Goal: Task Accomplishment & Management: Manage account settings

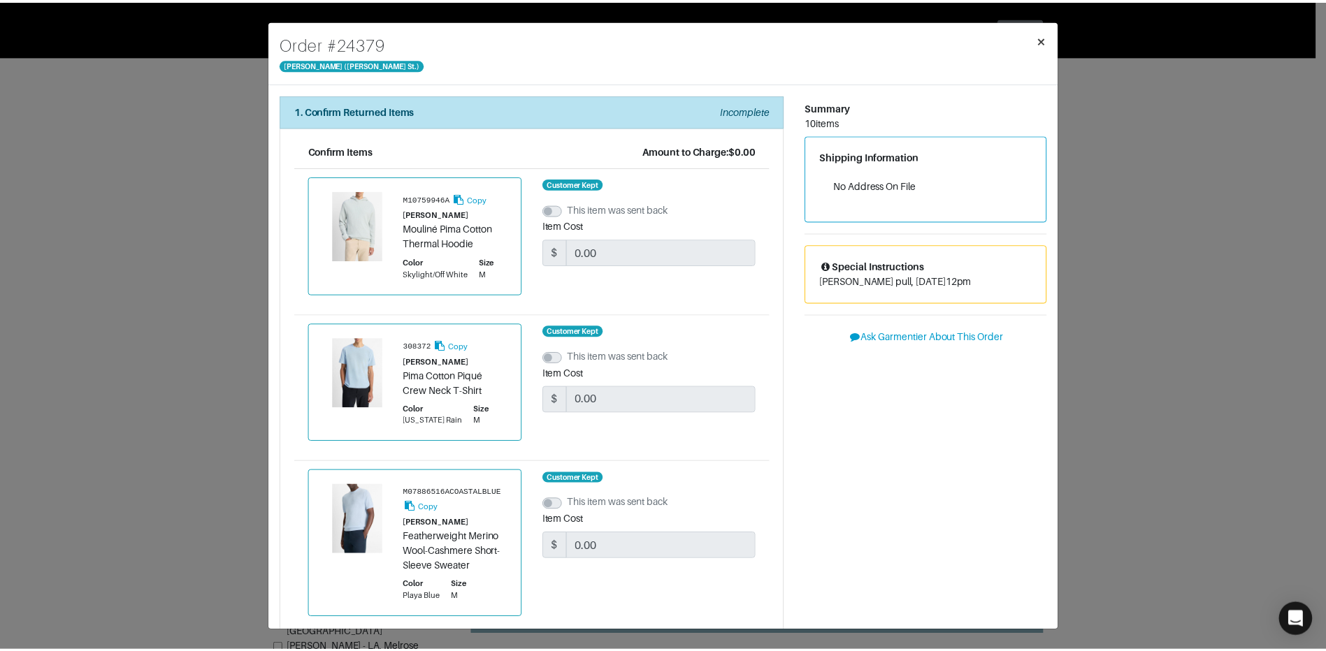
scroll to position [122, 0]
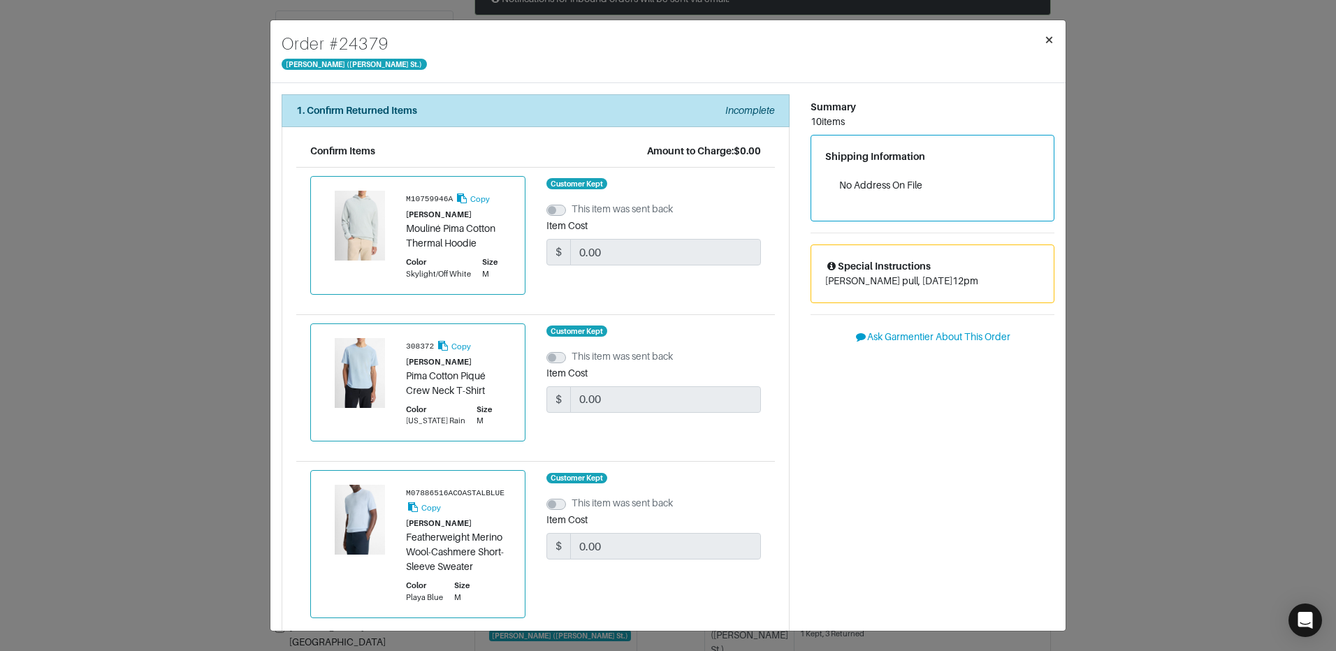
click at [1045, 41] on span "×" at bounding box center [1049, 39] width 10 height 19
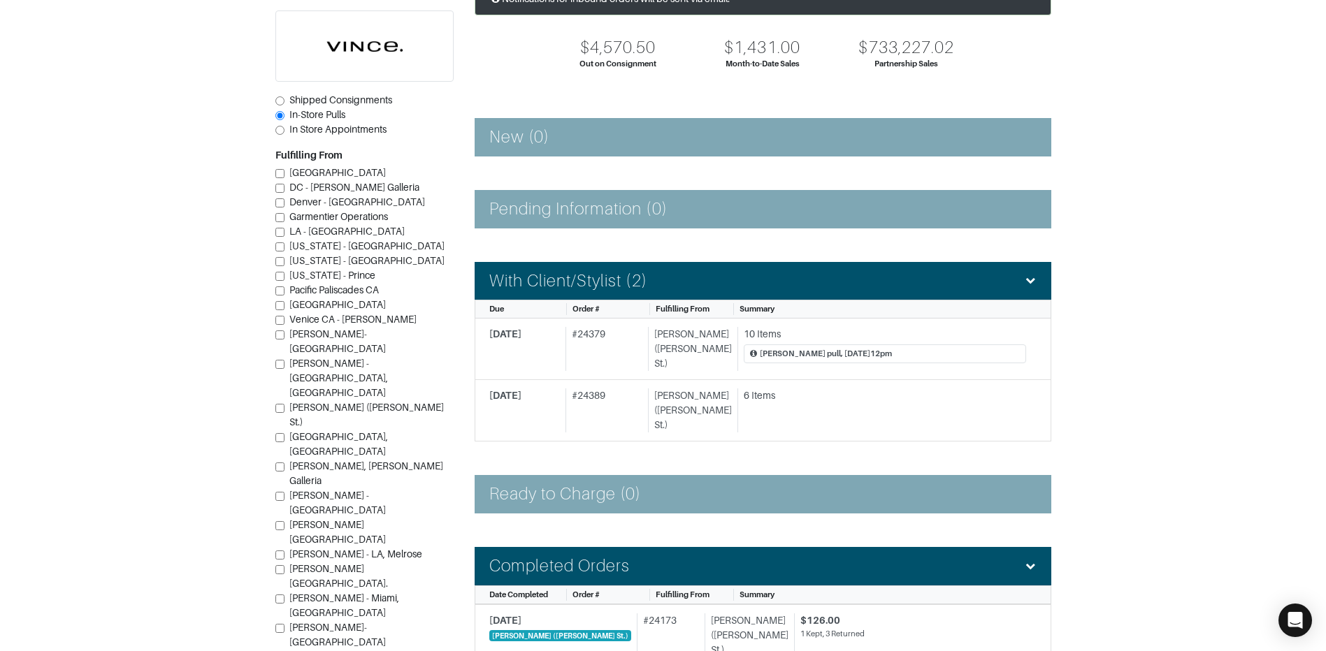
click at [276, 404] on input "[PERSON_NAME] ([PERSON_NAME] St.)" at bounding box center [279, 408] width 9 height 9
checkbox input "true"
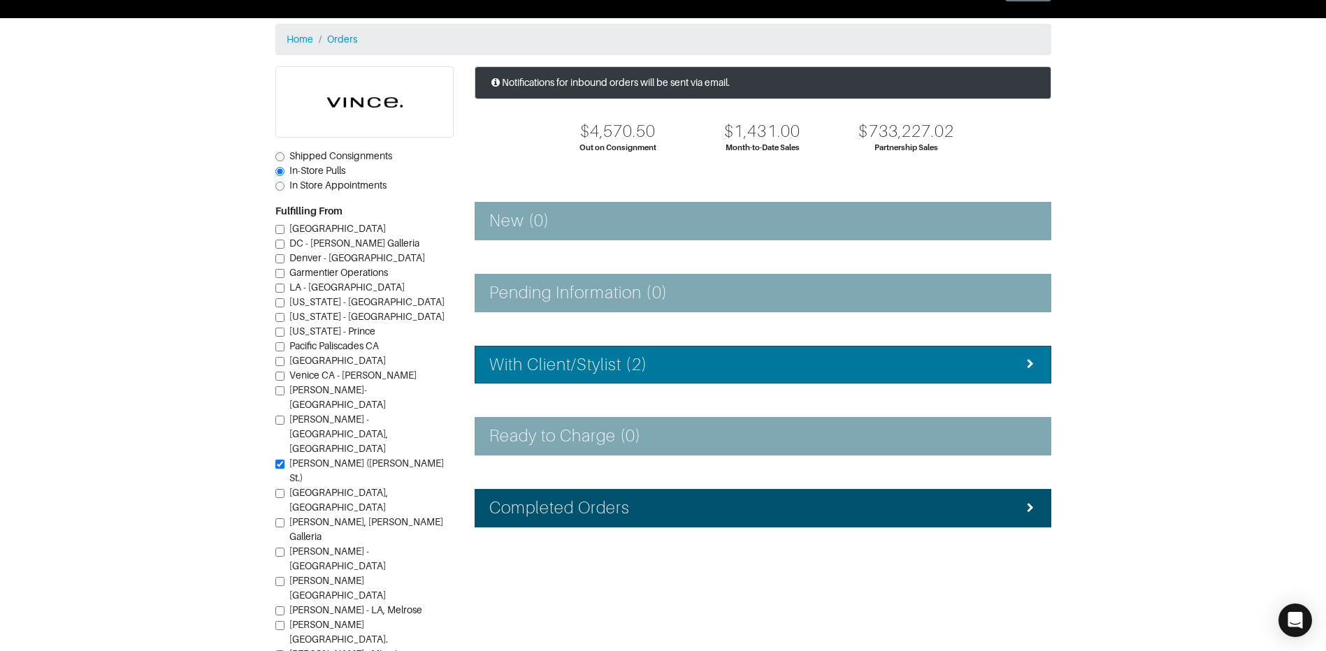
click at [699, 355] on div "With Client/Stylist (2)" at bounding box center [762, 365] width 547 height 20
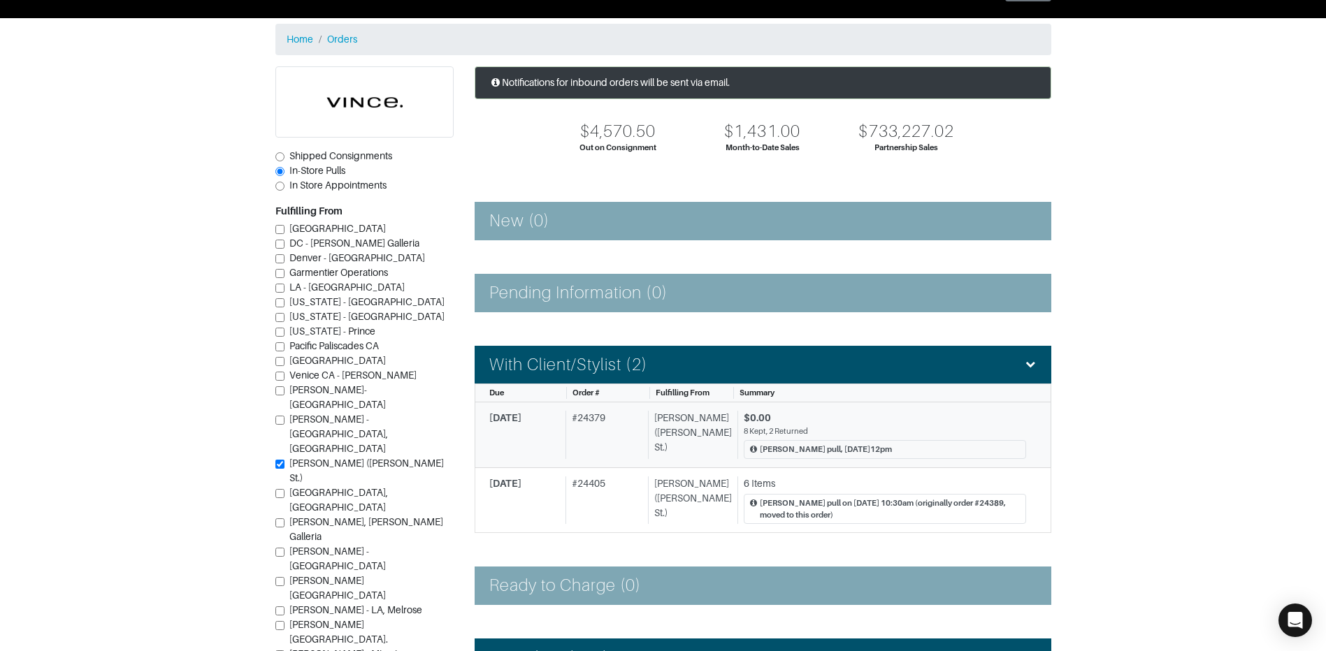
click at [896, 428] on div "8 Kept, 2 Returned" at bounding box center [885, 432] width 282 height 12
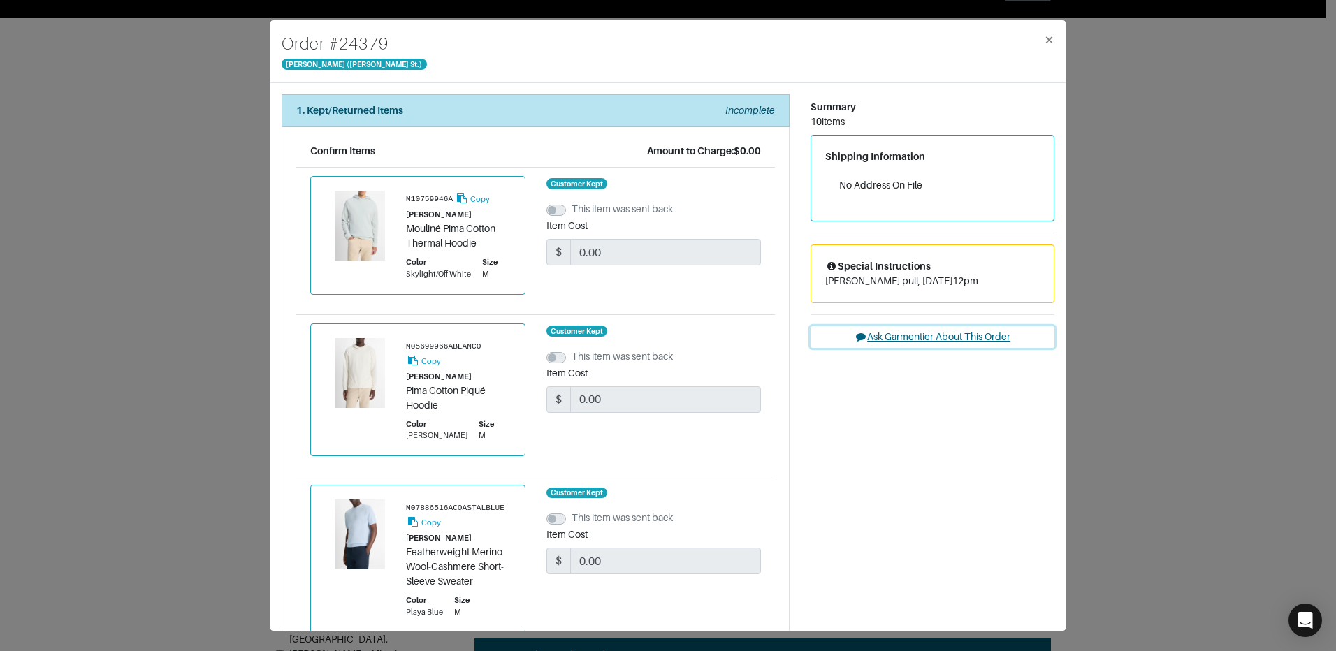
click at [904, 339] on button "Ask Garmentier About This Order" at bounding box center [933, 337] width 244 height 22
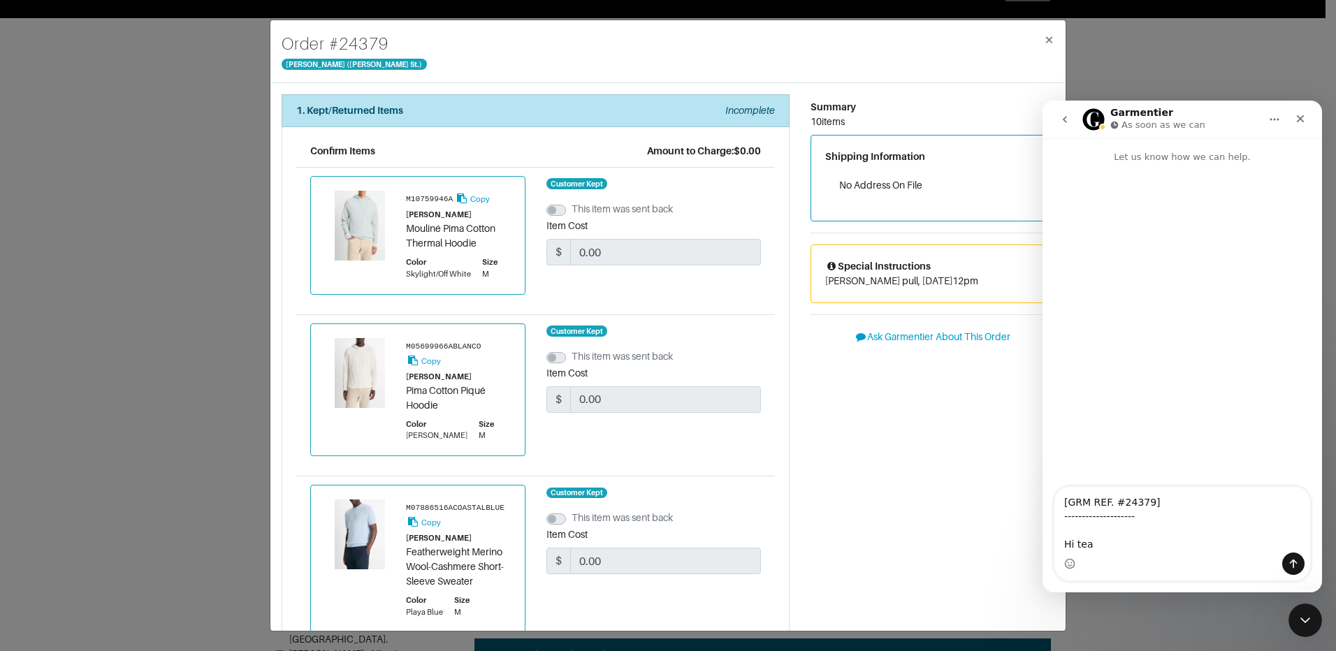
type textarea "[GRM REF. #24379] -------------------- Hi team"
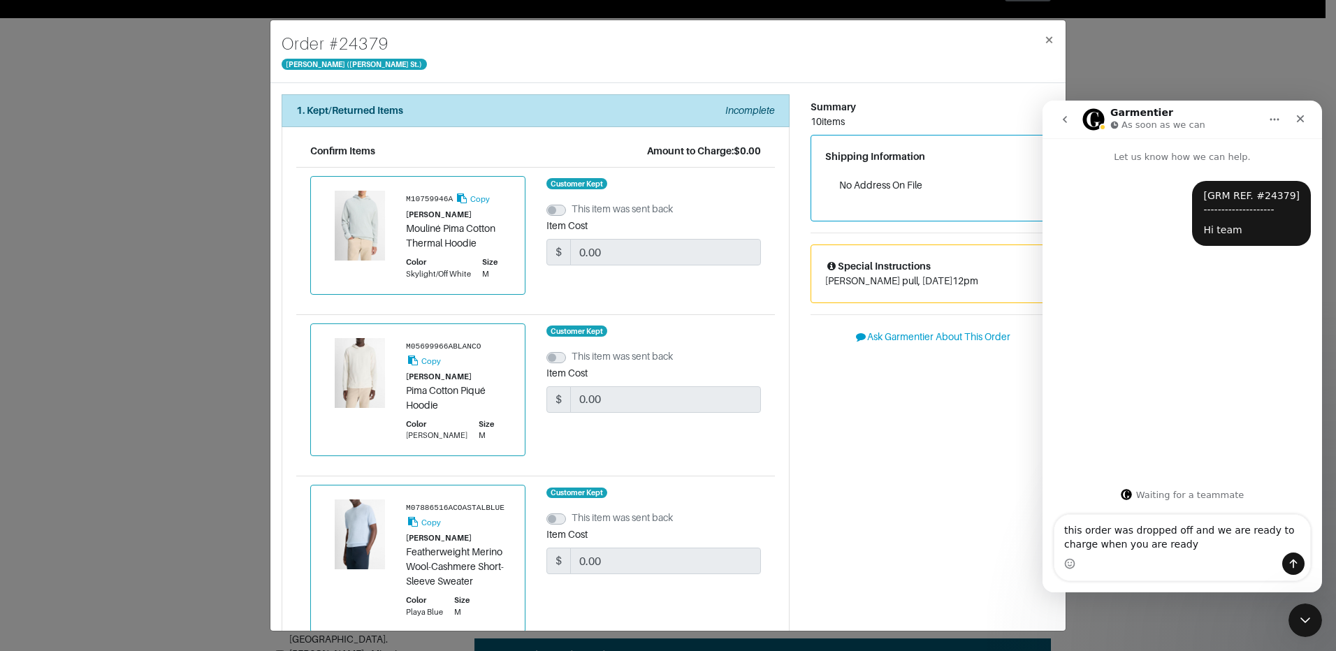
type textarea "this order was dropped off and we are ready to charge when you are ready!"
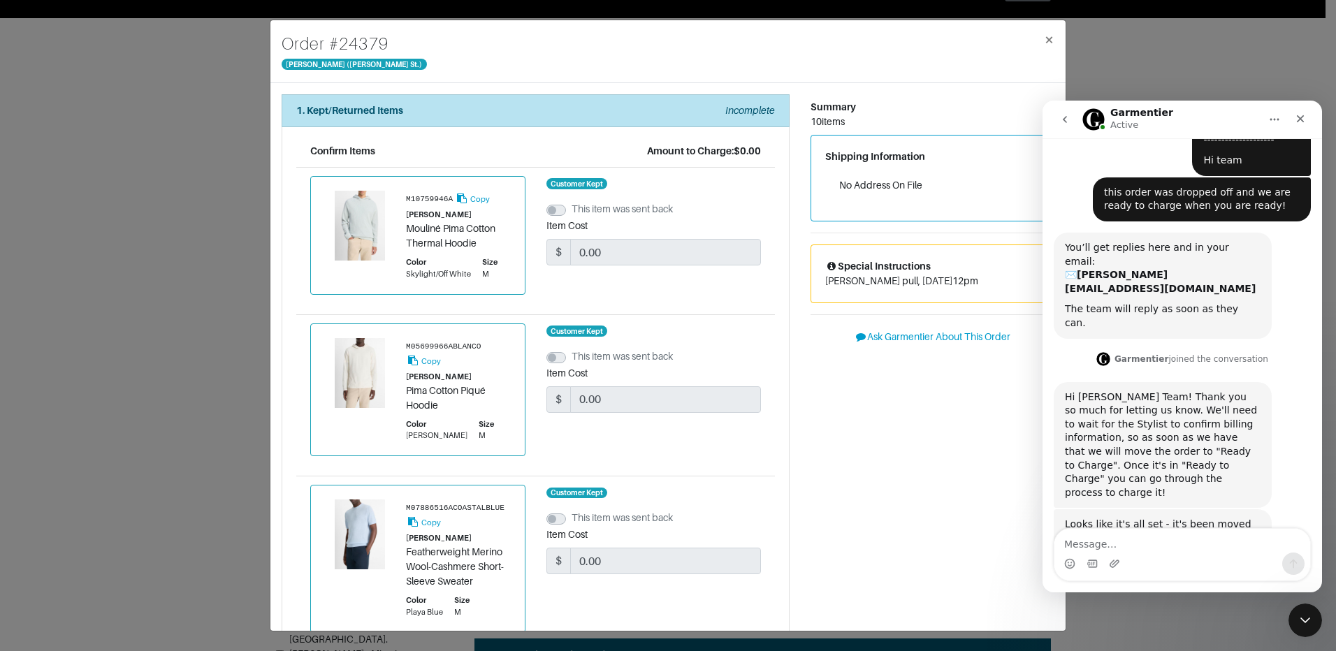
scroll to position [69, 0]
type textarea "thank you!"
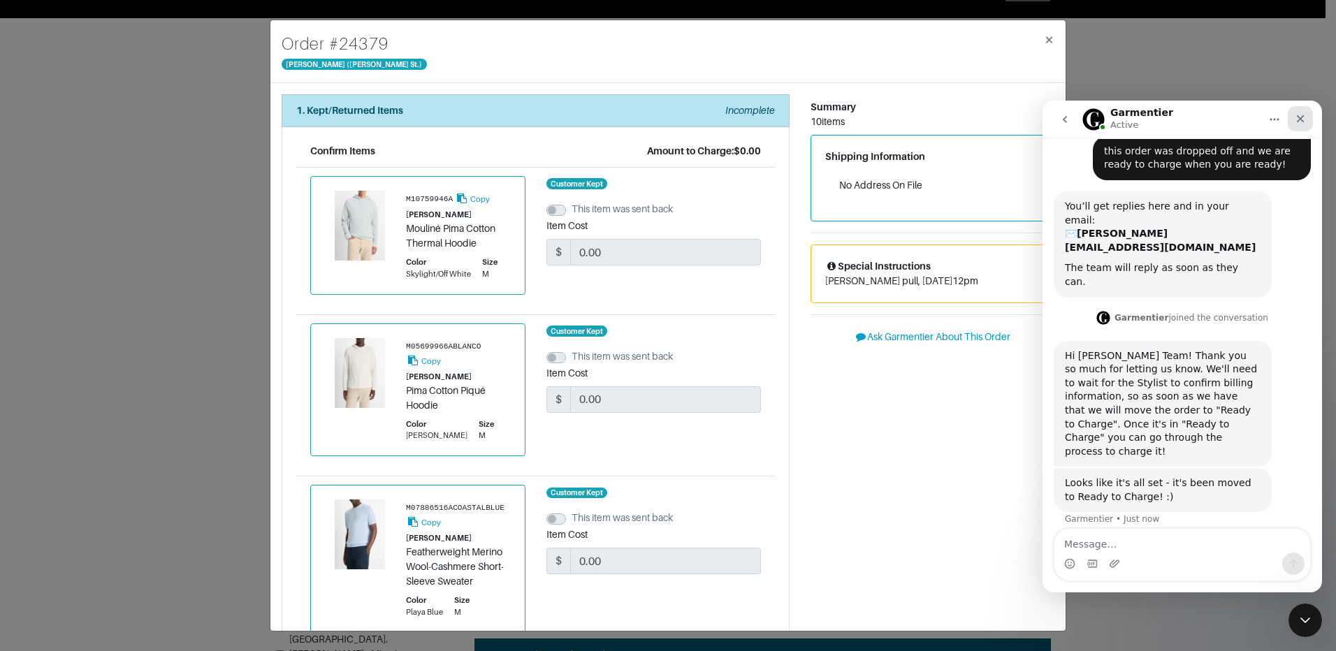
click at [1305, 112] on div "Close" at bounding box center [1300, 118] width 25 height 25
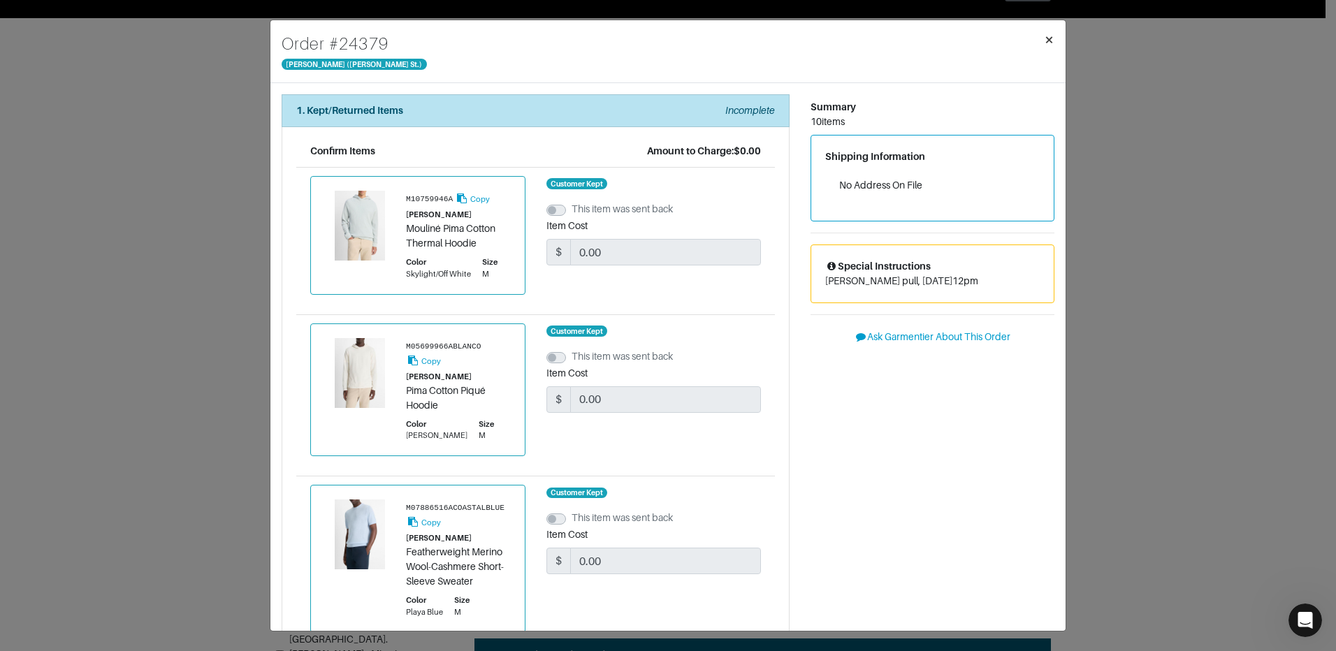
click at [1045, 39] on span "×" at bounding box center [1049, 39] width 10 height 19
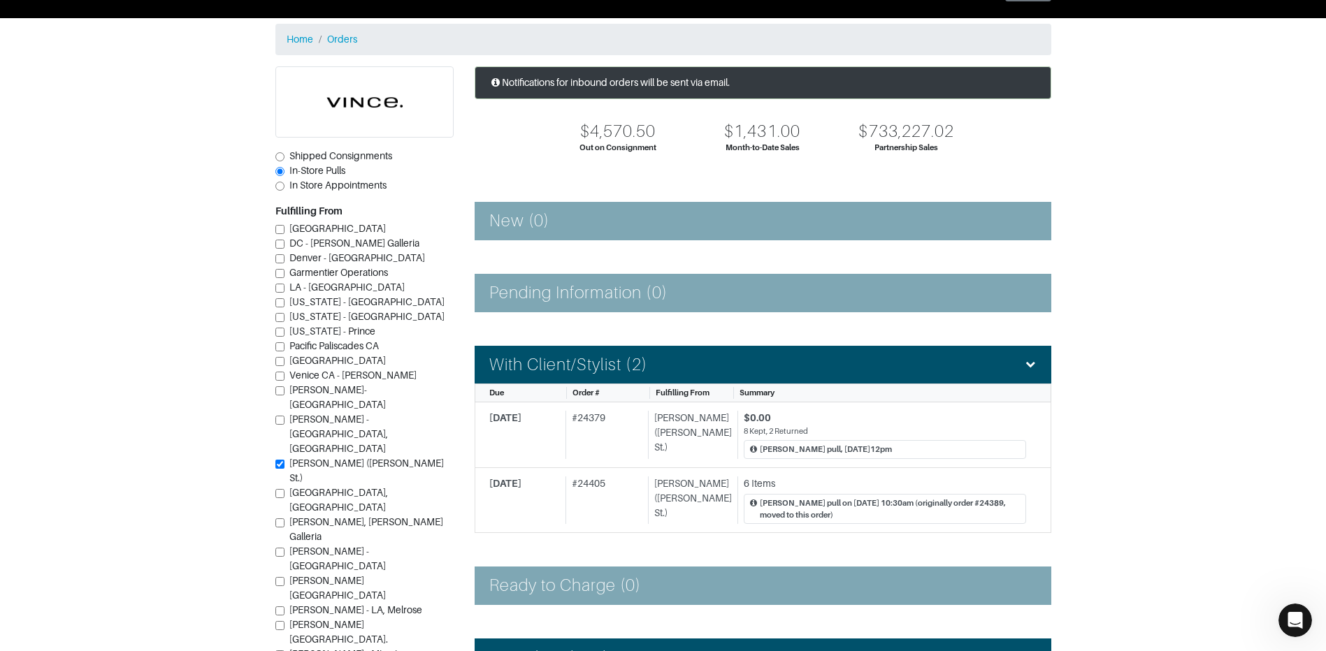
click at [278, 460] on input "[PERSON_NAME] ([PERSON_NAME] St.)" at bounding box center [279, 464] width 9 height 9
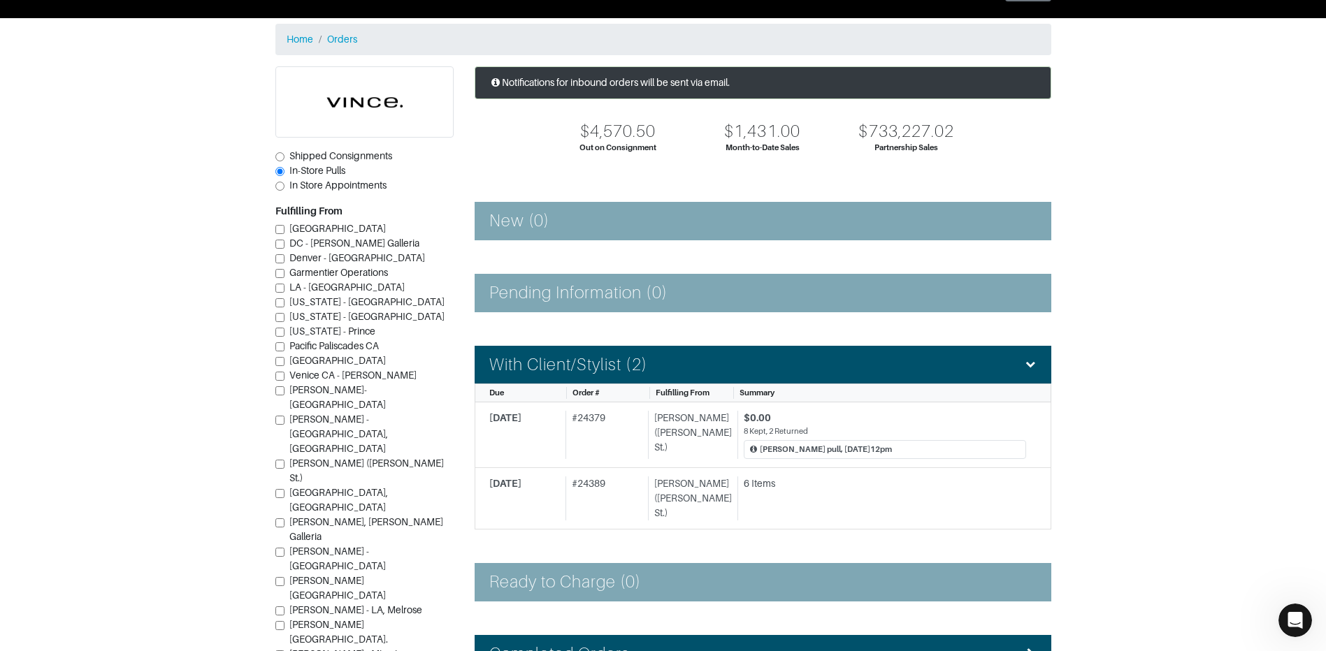
click at [279, 460] on input "[PERSON_NAME] ([PERSON_NAME] St.)" at bounding box center [279, 464] width 9 height 9
checkbox input "true"
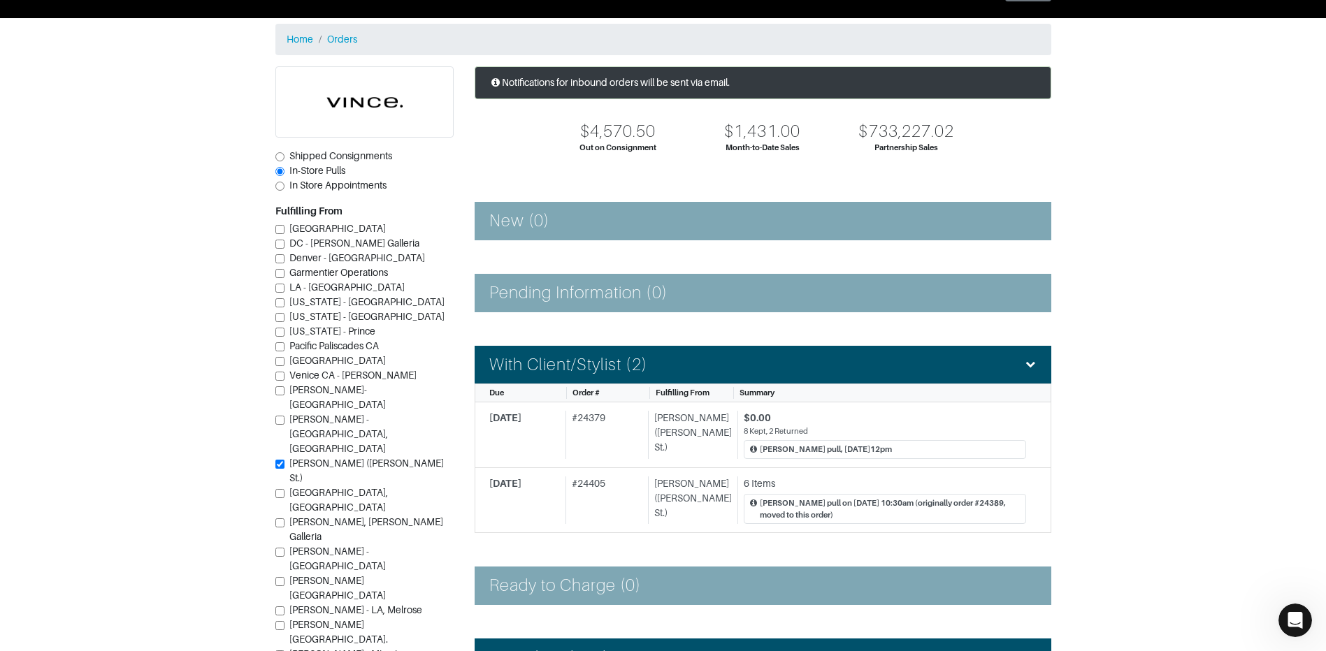
click at [639, 563] on div "Notifications for inbound orders will be sent via email. $4,570.50 Out on Consi…" at bounding box center [762, 412] width 597 height 692
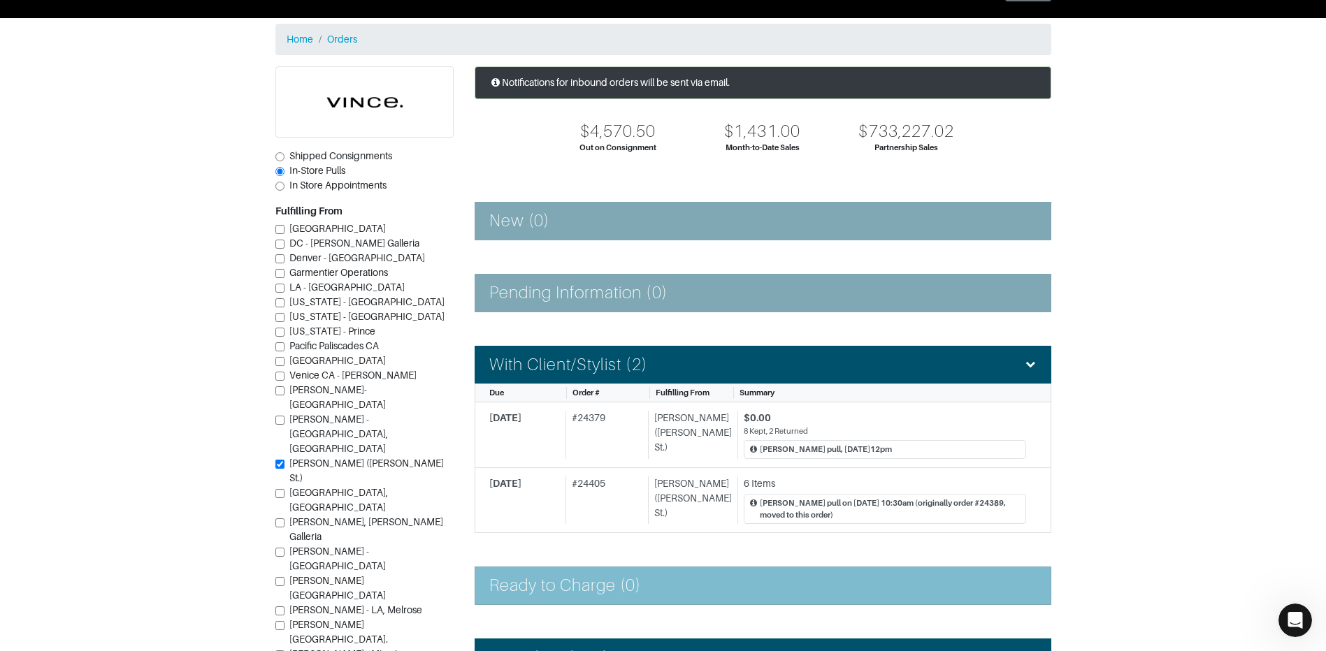
click at [641, 587] on h4 "Ready to Charge (0)" at bounding box center [565, 586] width 152 height 20
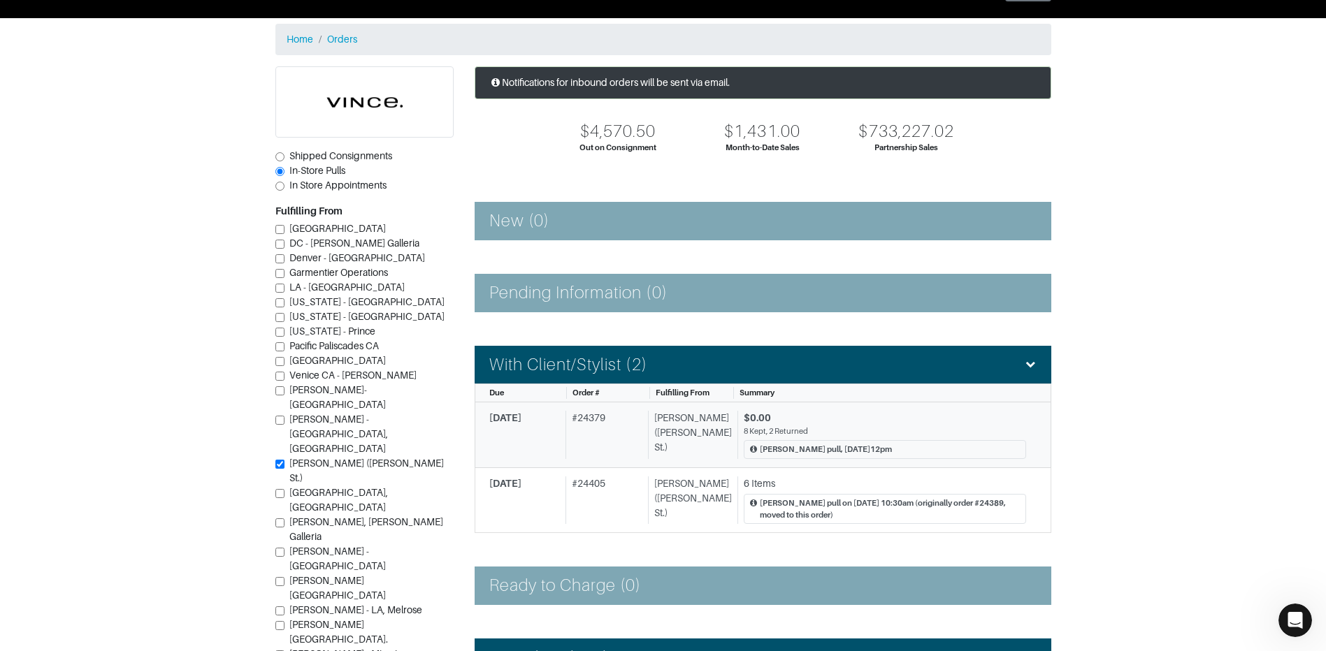
click at [906, 421] on div "$0.00" at bounding box center [885, 418] width 282 height 15
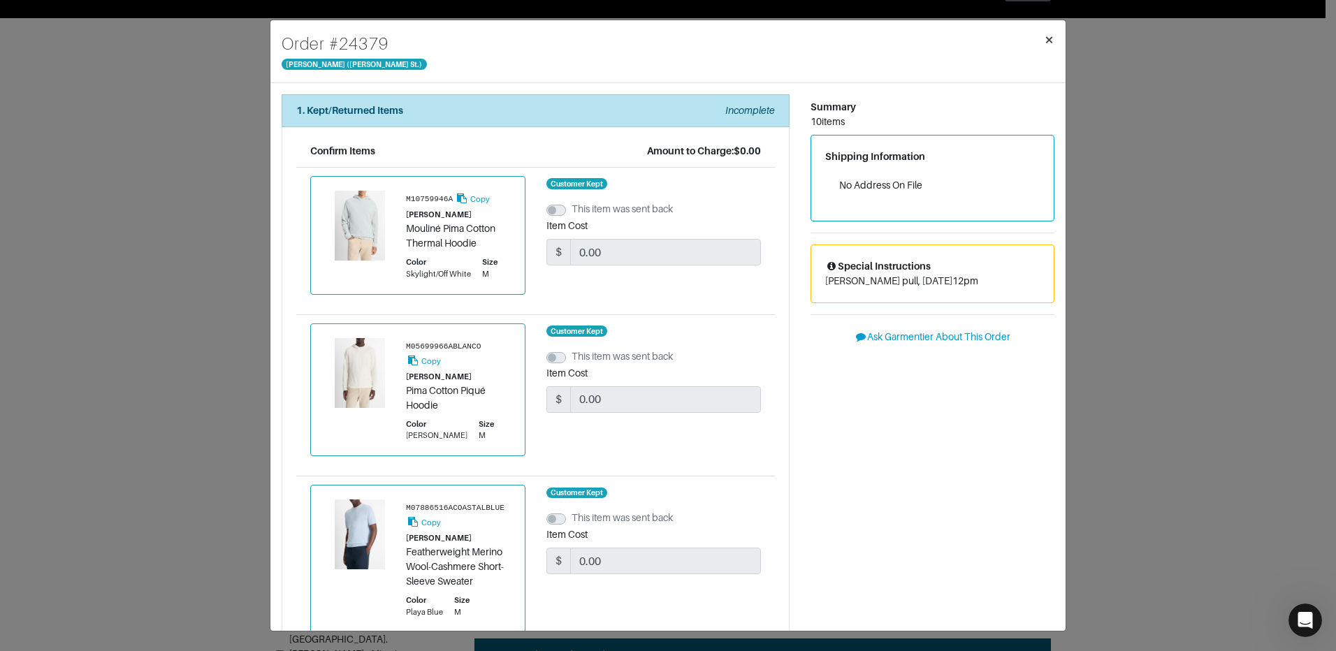
click at [1054, 37] on span "×" at bounding box center [1049, 39] width 10 height 19
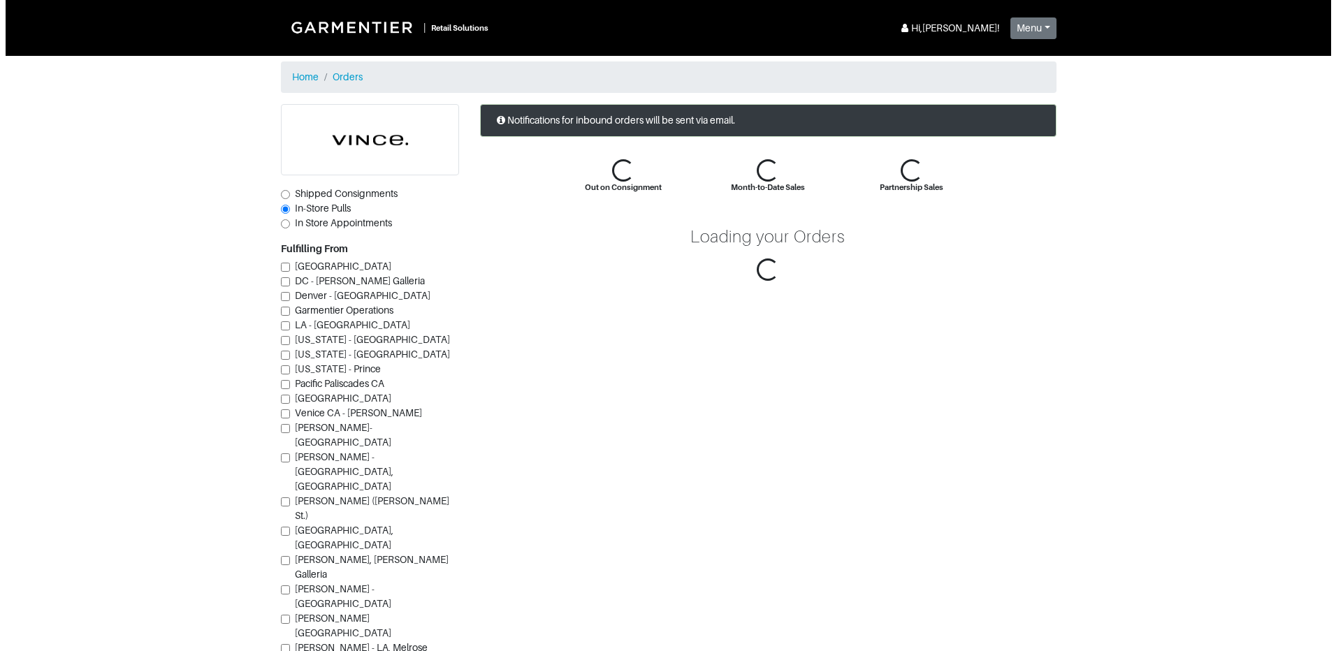
scroll to position [38, 0]
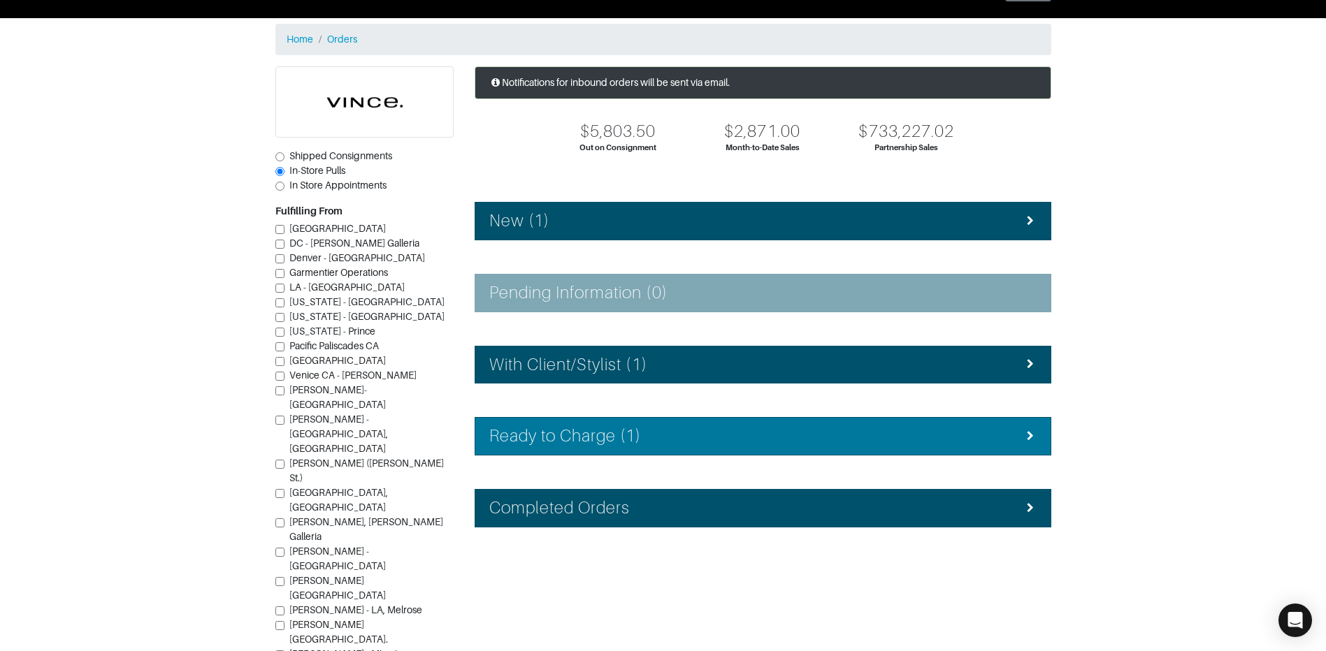
click at [629, 433] on h4 "Ready to Charge (1)" at bounding box center [565, 436] width 152 height 20
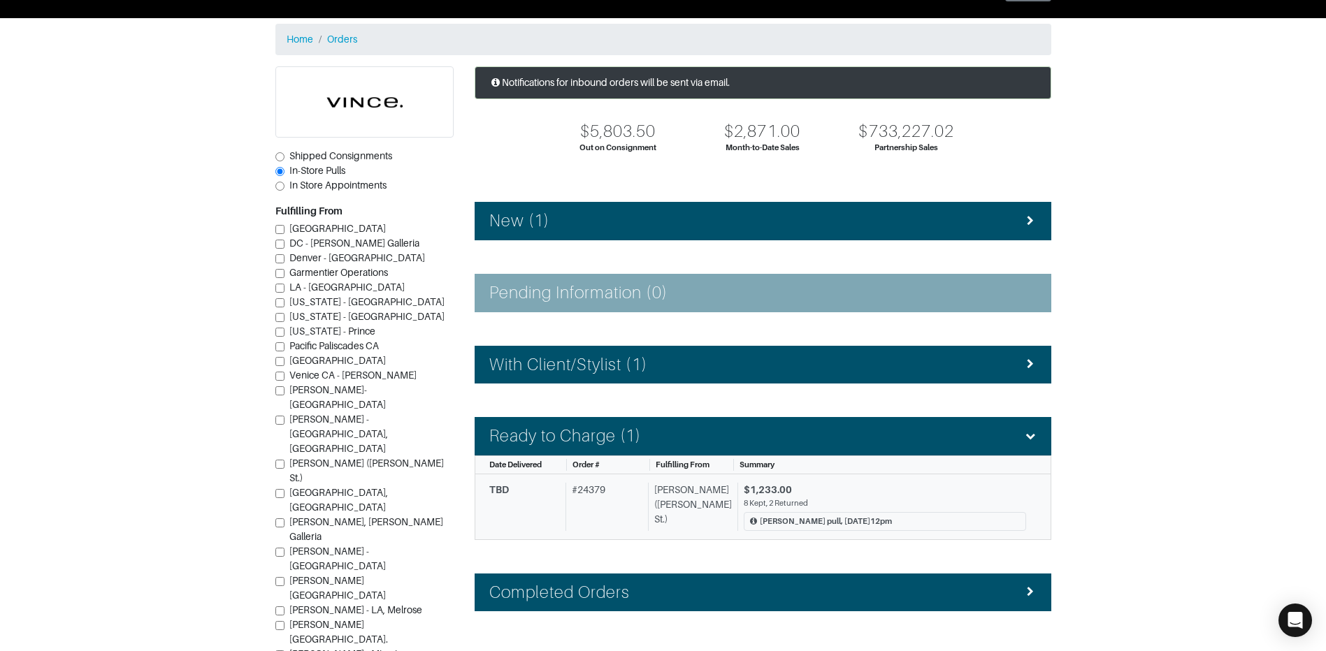
click at [930, 493] on div "$1,233.00" at bounding box center [885, 490] width 282 height 15
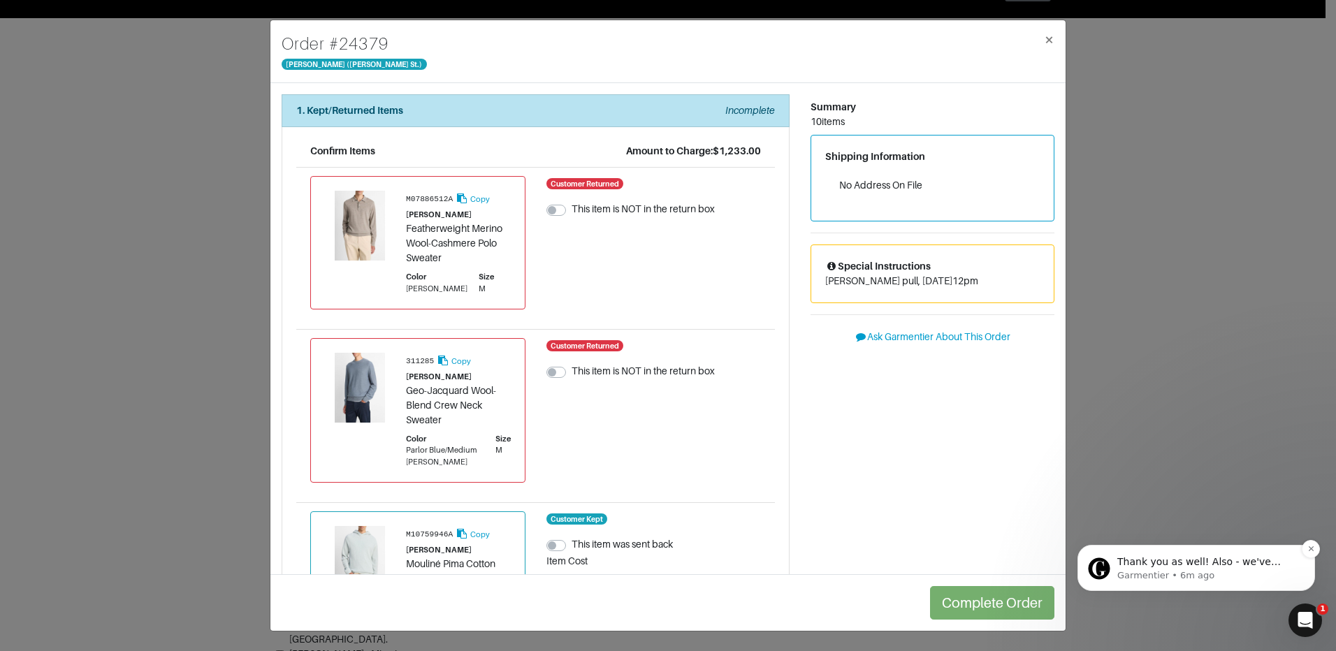
click at [1224, 567] on p "Thank you as well! Also - we've changed the order number on Ashley's pull she d…" at bounding box center [1207, 563] width 180 height 14
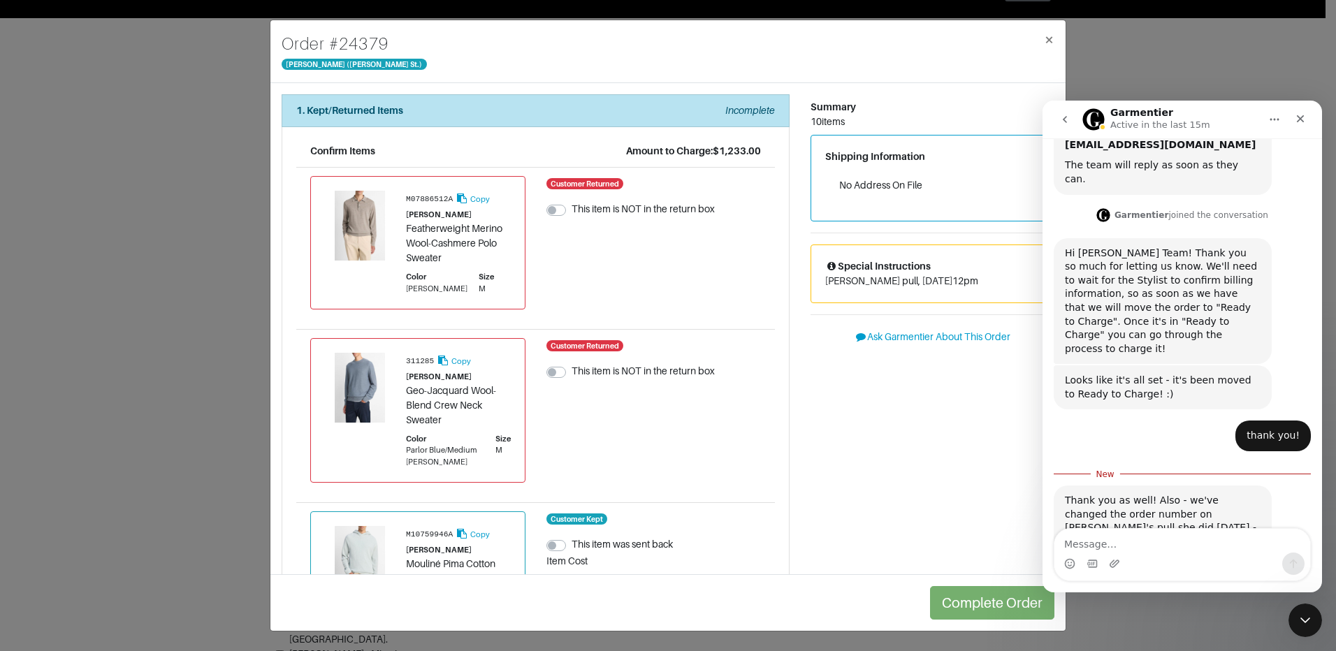
scroll to position [217, 0]
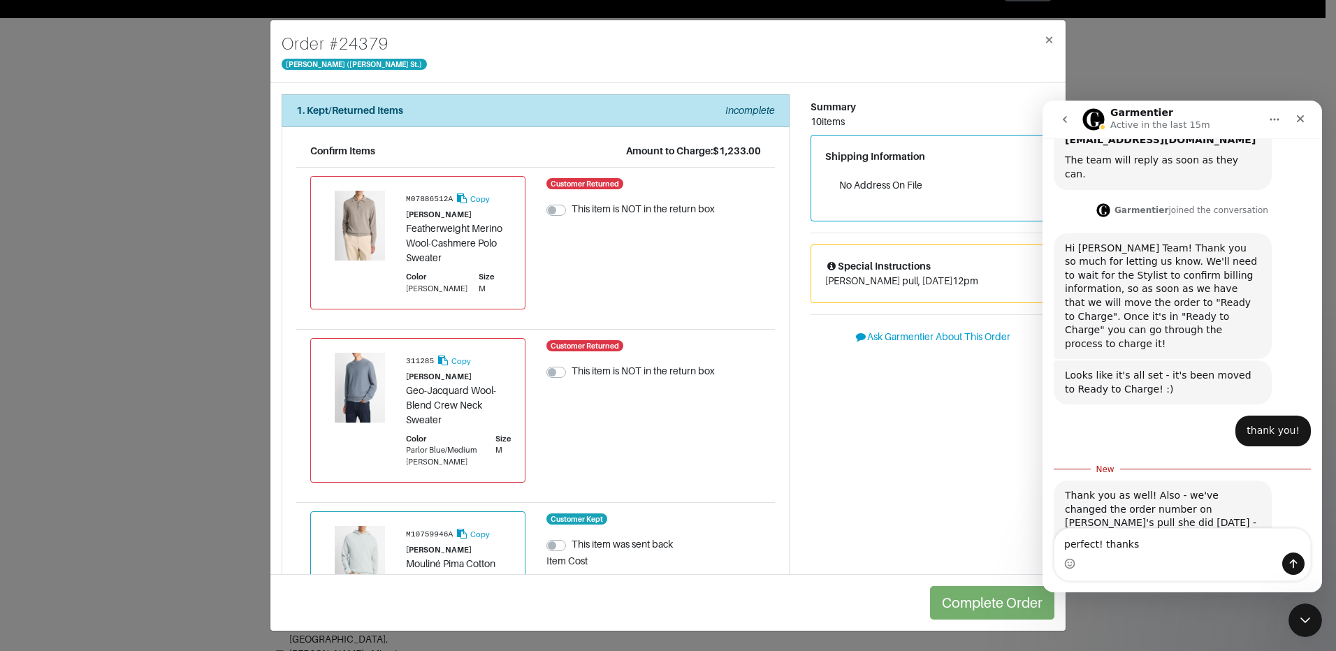
type textarea "perfect! thanks!"
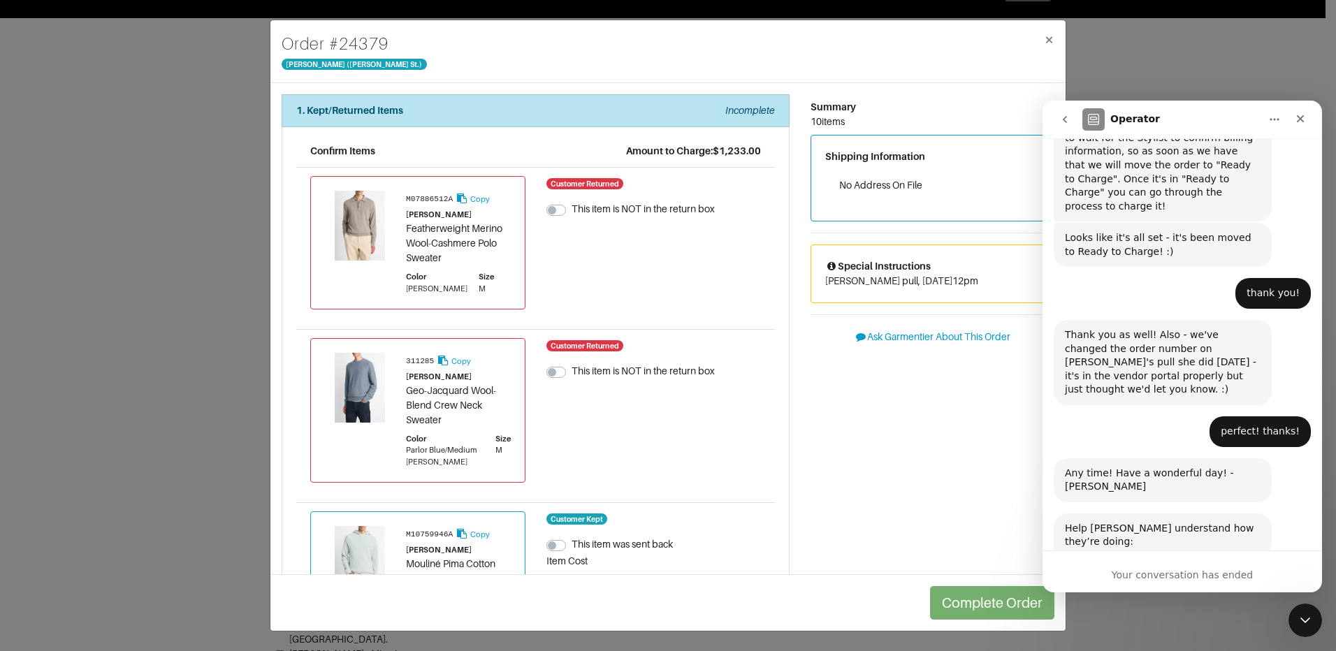
scroll to position [393, 0]
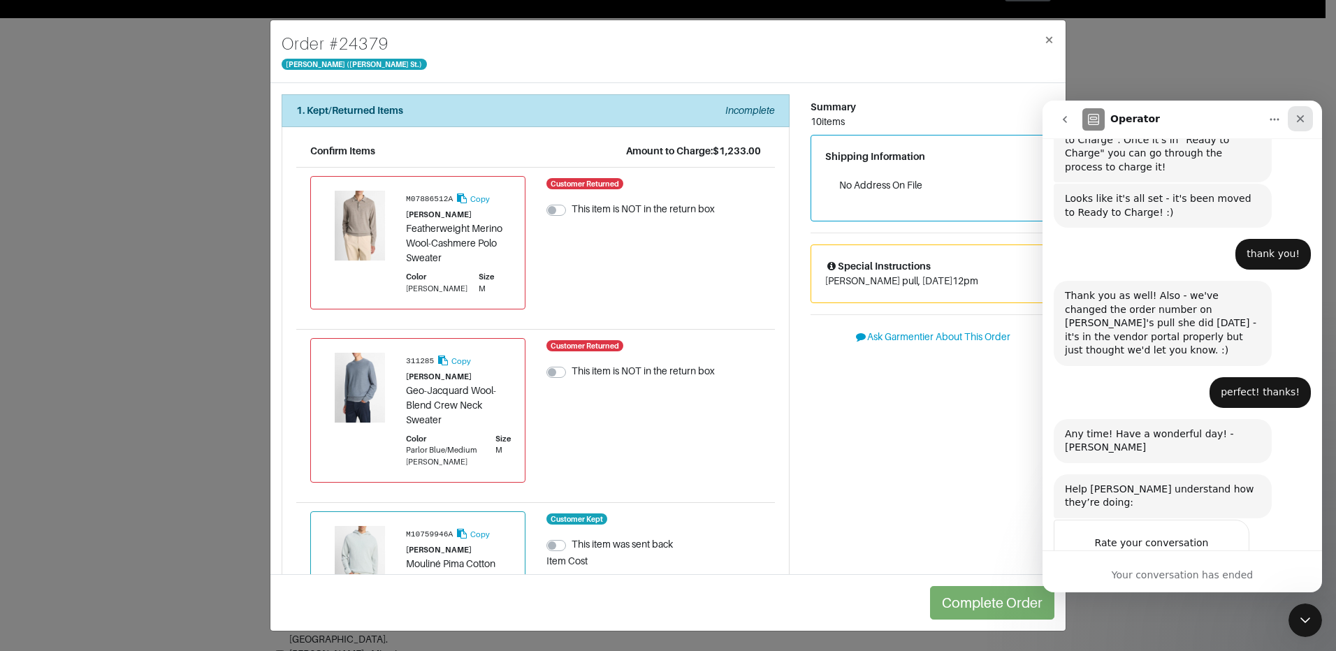
click at [1303, 126] on div "Close" at bounding box center [1300, 118] width 25 height 25
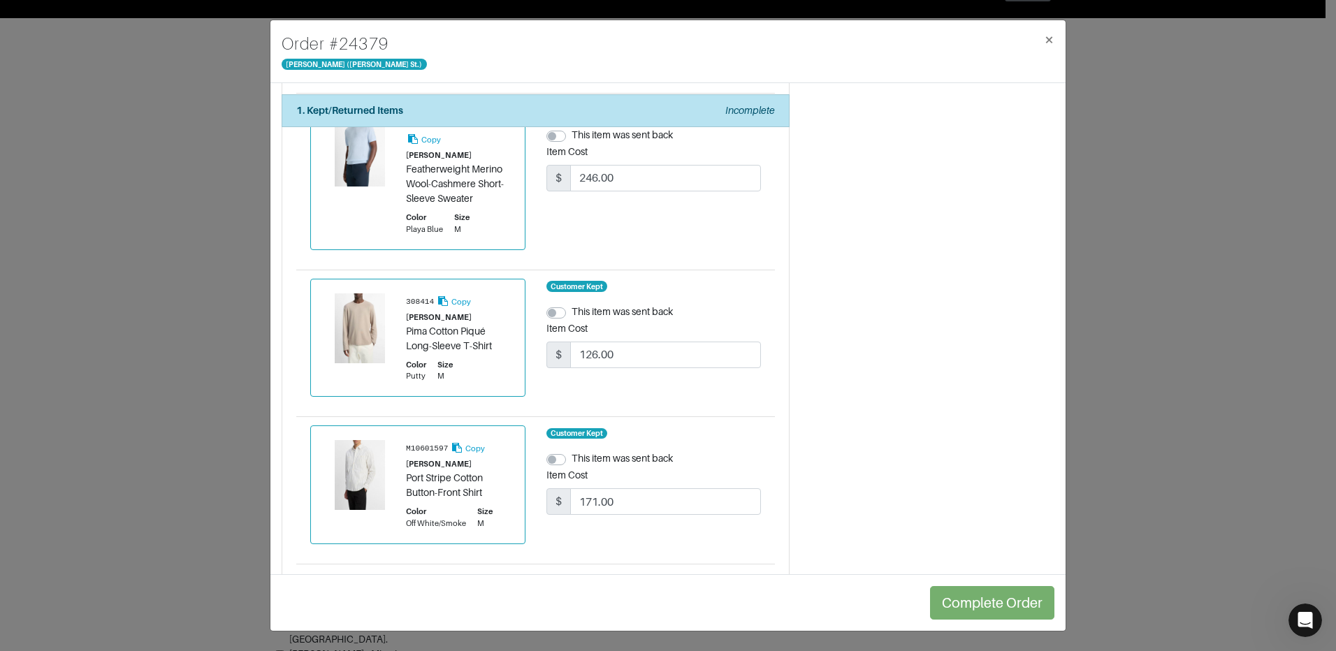
scroll to position [1301, 0]
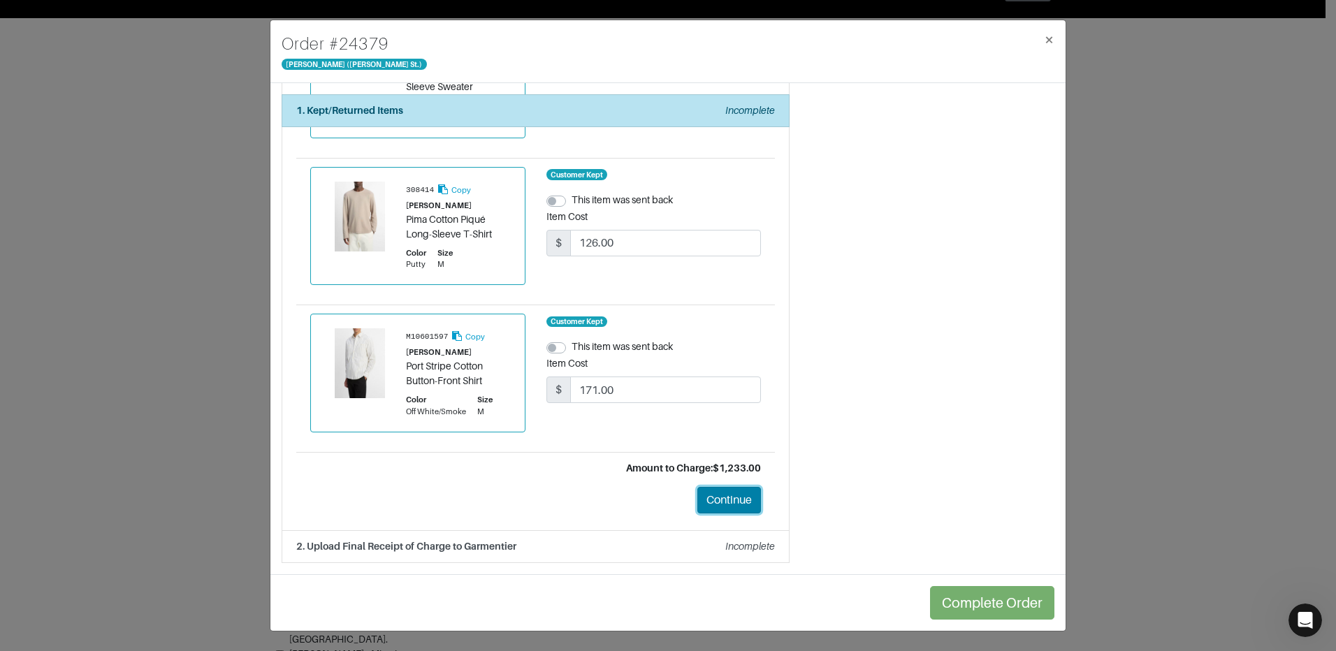
click at [735, 491] on button "Continue" at bounding box center [729, 500] width 64 height 27
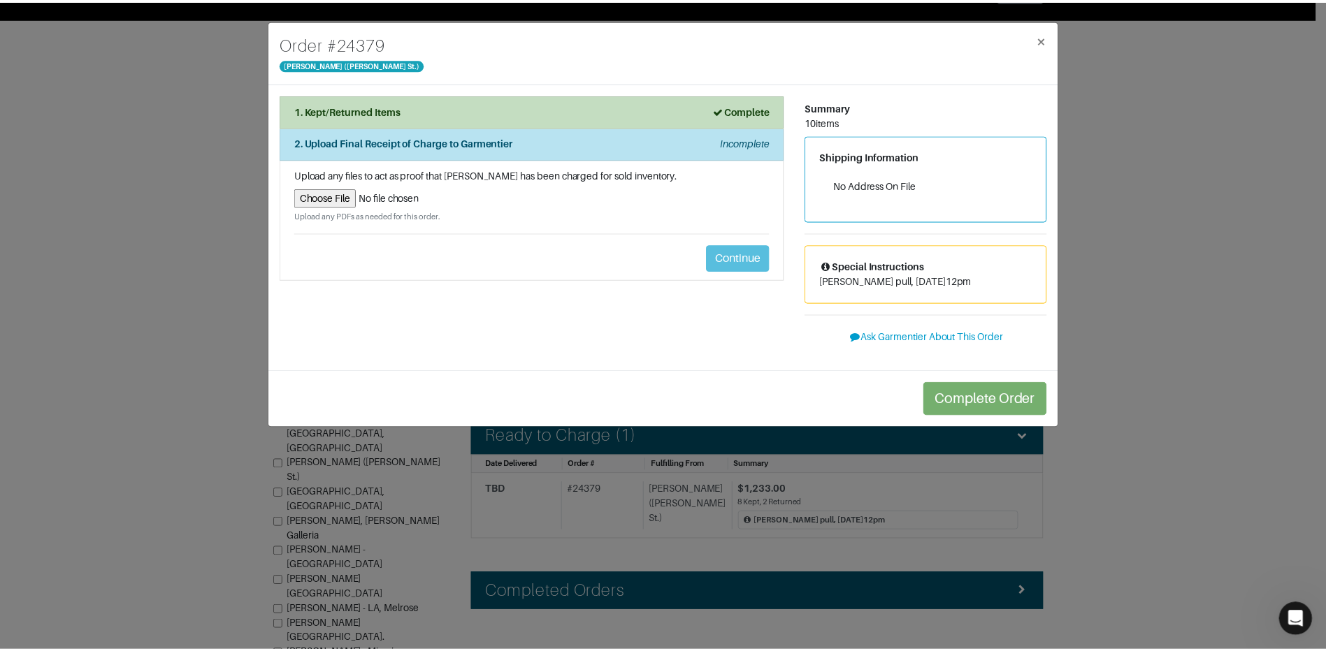
scroll to position [0, 0]
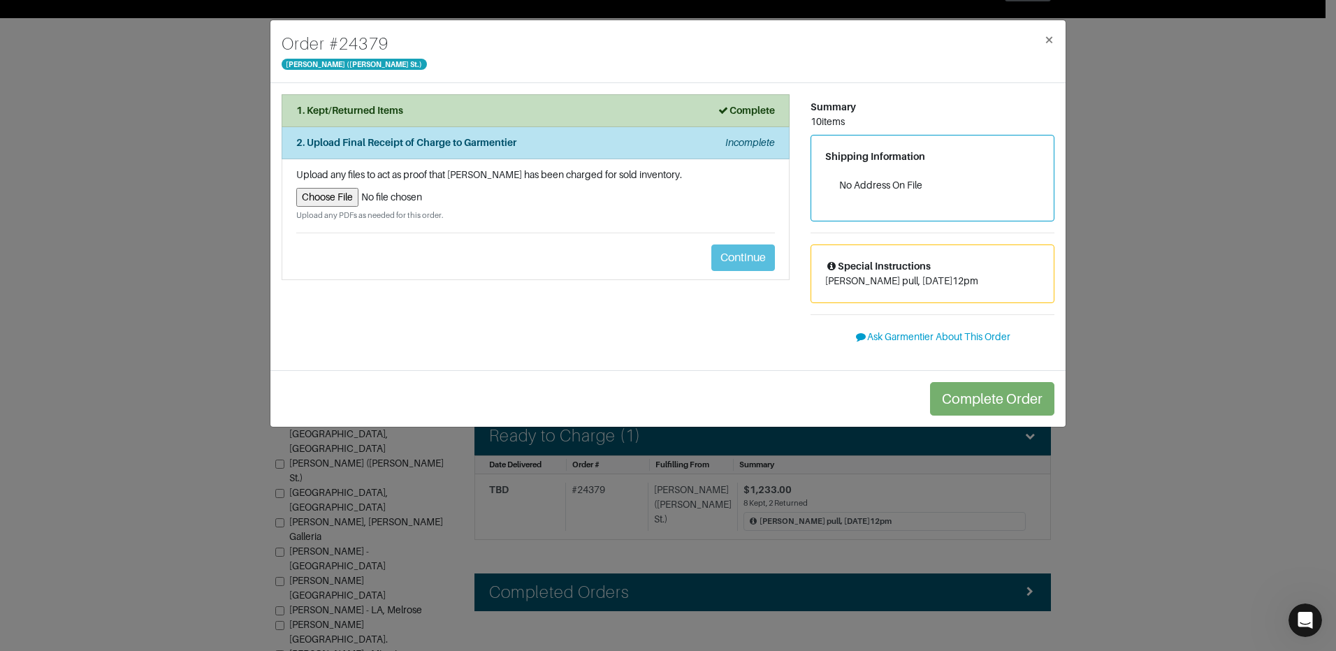
click at [313, 196] on input "file" at bounding box center [535, 197] width 479 height 19
type input "C:\fakepath\sales_receipt_2ed8f67c-ceb6-4926-ac69-5aea834273d9.pdf"
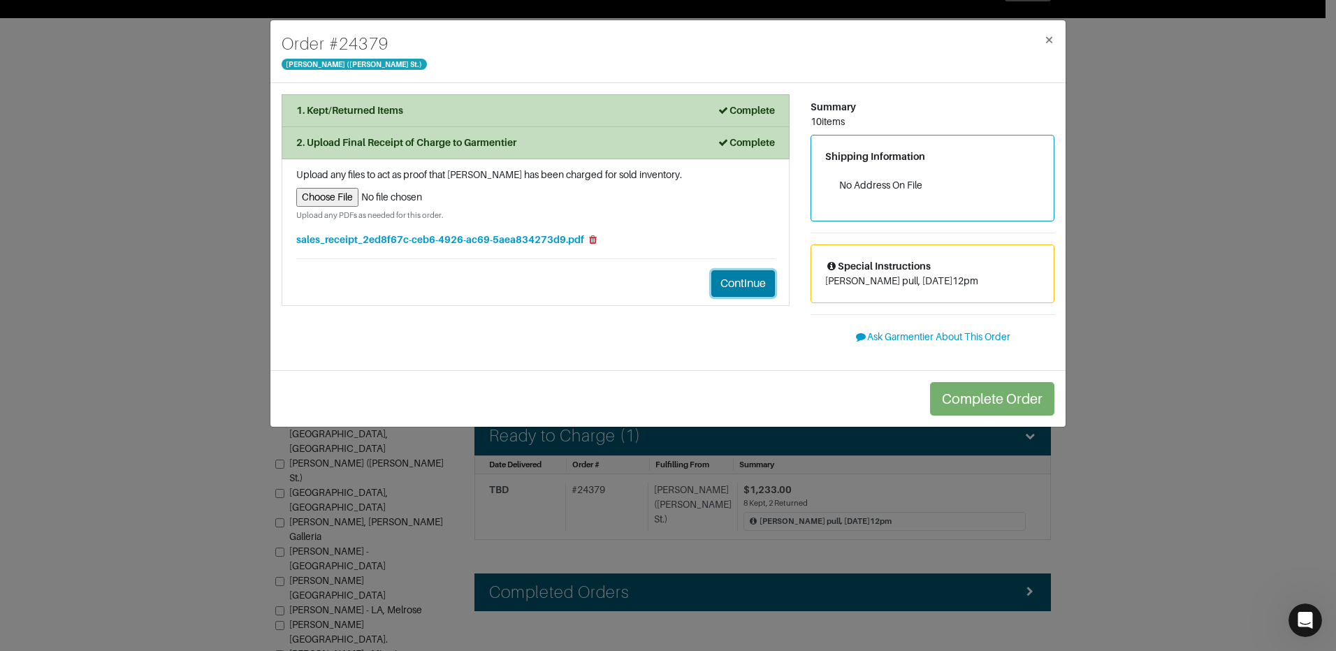
click at [713, 284] on button "Continue" at bounding box center [743, 283] width 64 height 27
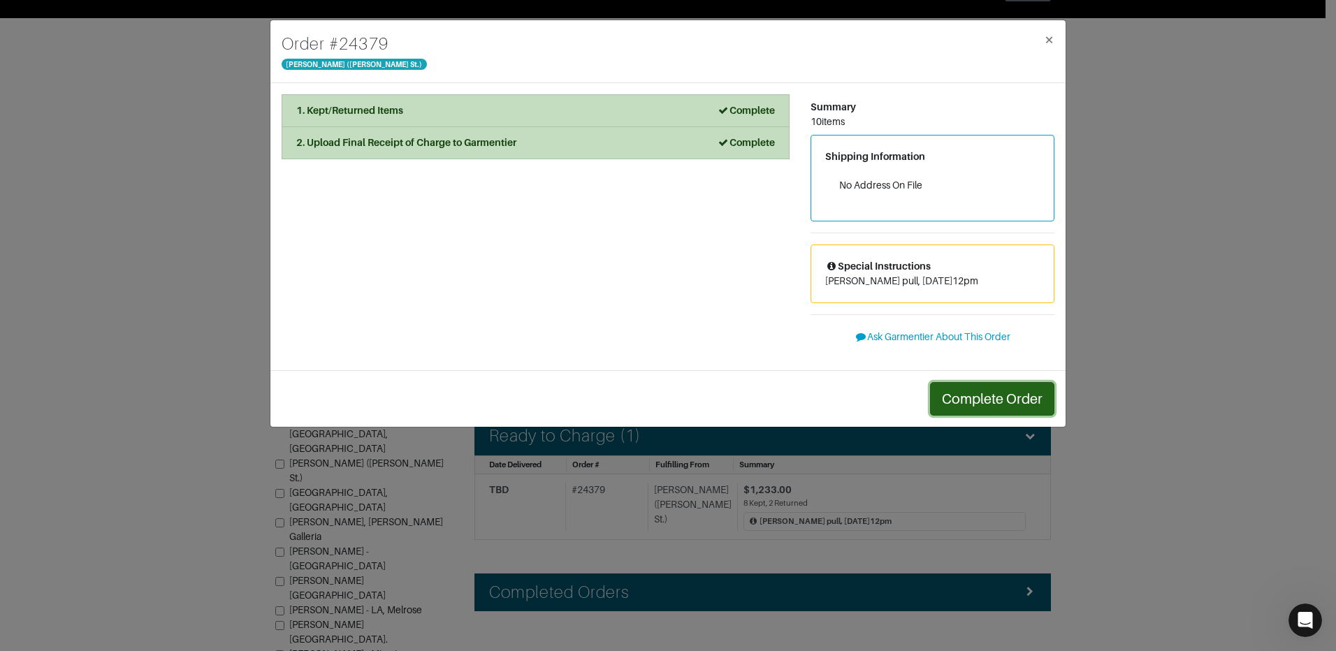
click at [979, 399] on button "Complete Order" at bounding box center [992, 399] width 124 height 34
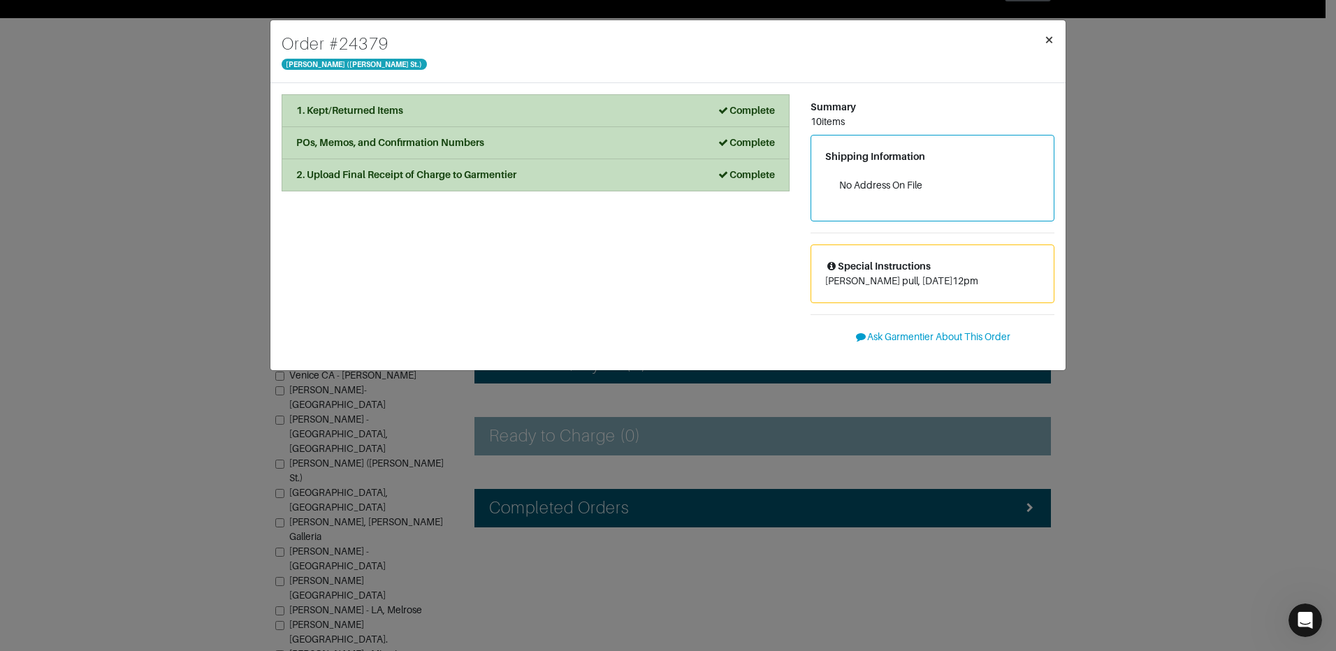
click at [1054, 41] on span "×" at bounding box center [1049, 39] width 10 height 19
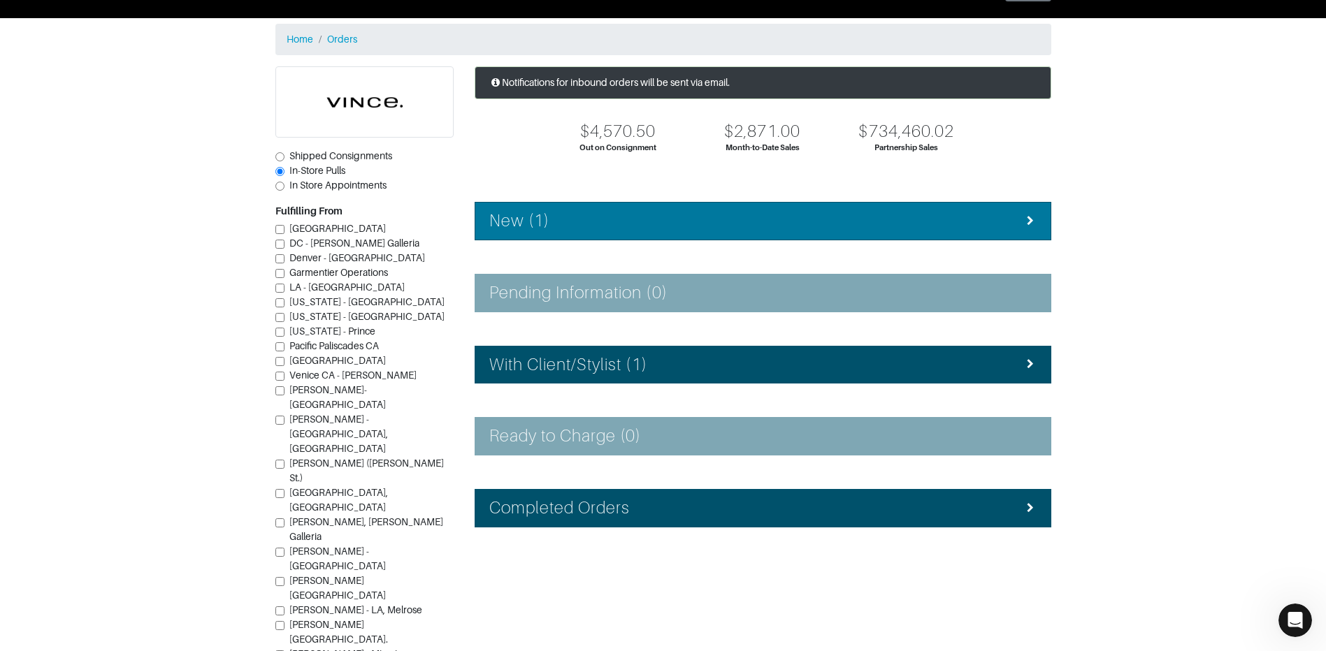
click at [583, 211] on div "New (1)" at bounding box center [762, 221] width 547 height 20
